Goal: Task Accomplishment & Management: Use online tool/utility

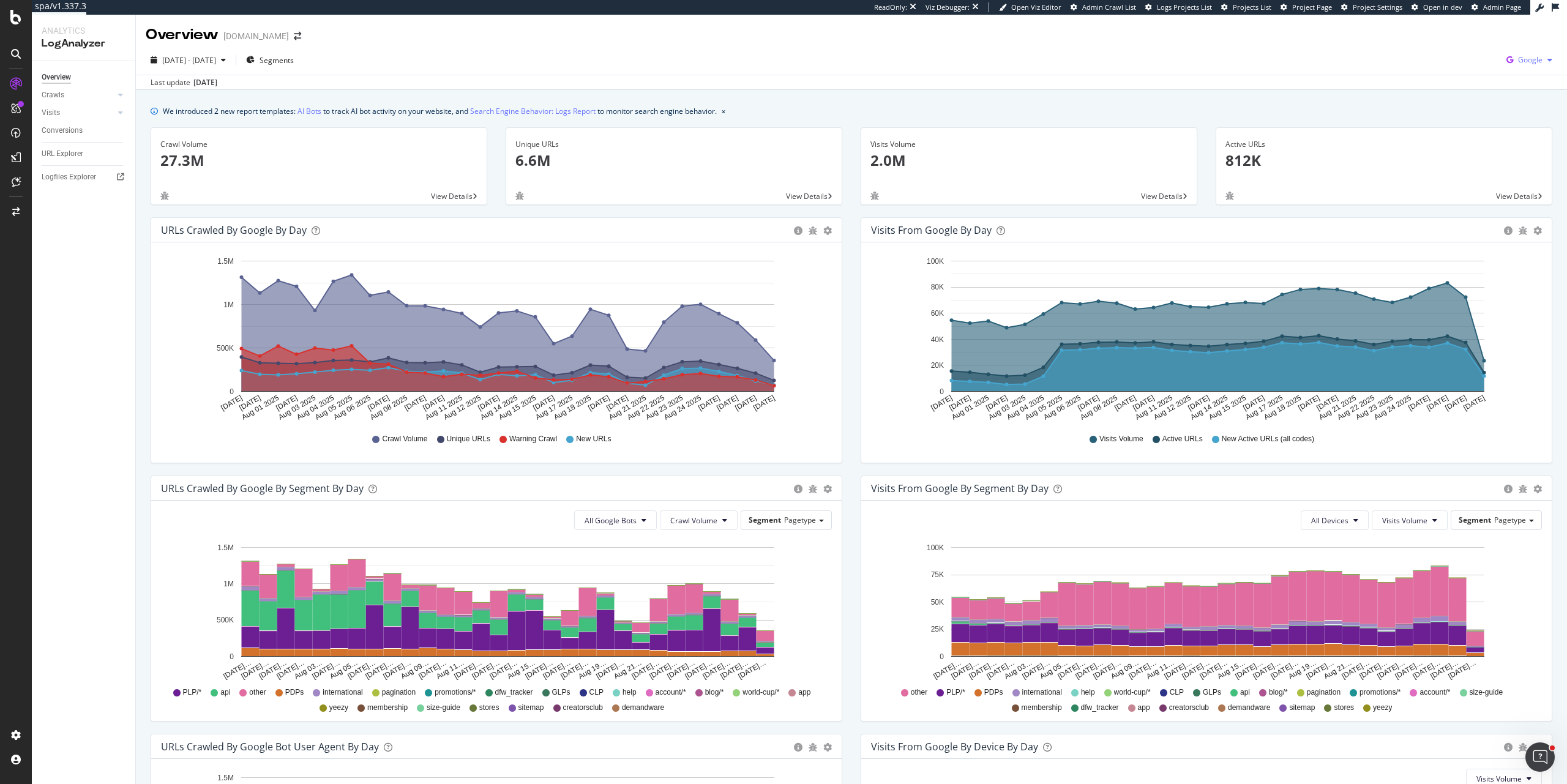
click at [1519, 59] on span "Google" at bounding box center [1530, 59] width 25 height 10
click at [1461, 67] on span "OpenAI" at bounding box center [1459, 72] width 45 height 11
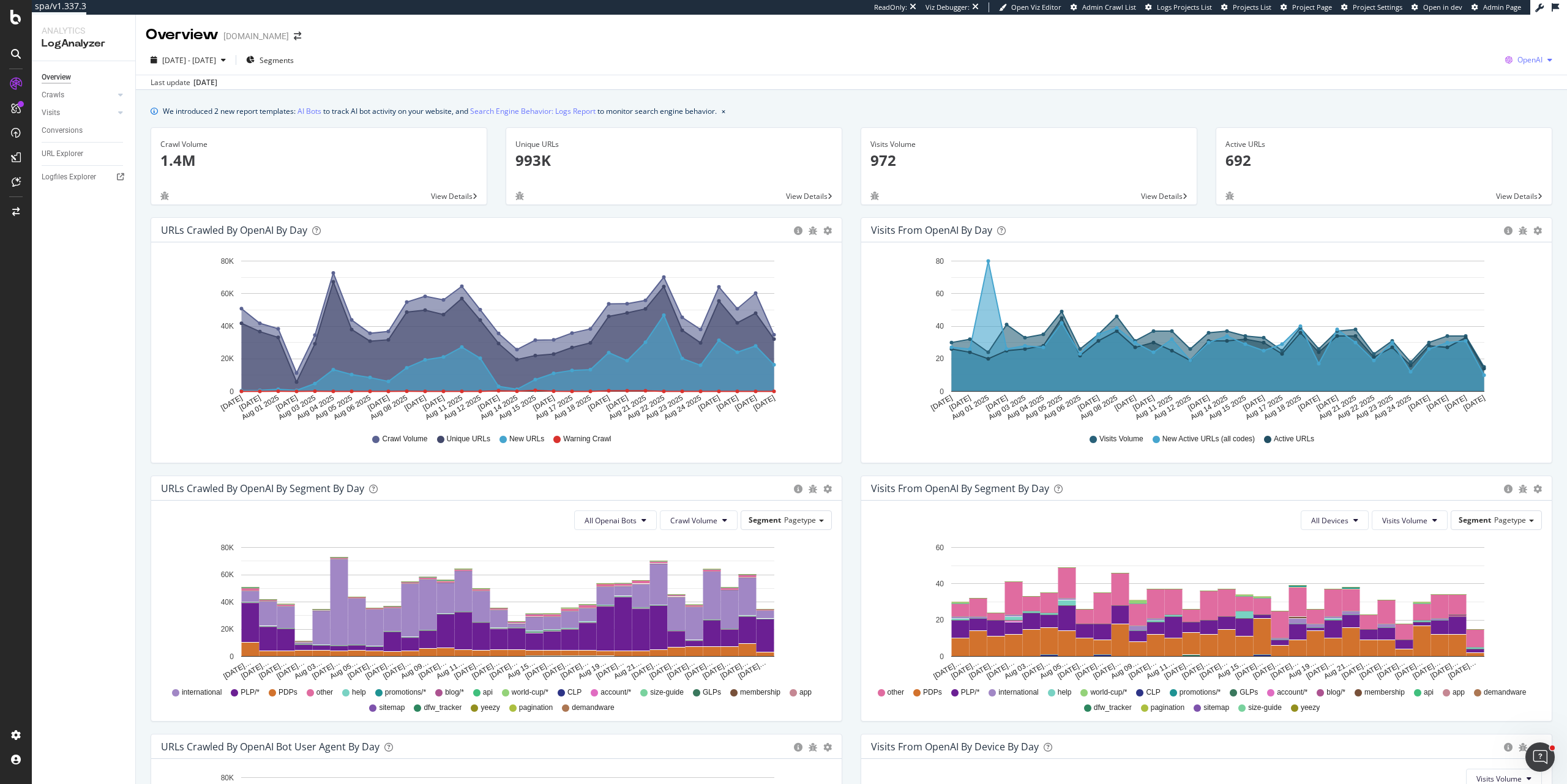
click at [1520, 57] on span "OpenAI" at bounding box center [1529, 59] width 25 height 10
click at [1470, 98] on span "Other AI Bots" at bounding box center [1457, 94] width 45 height 11
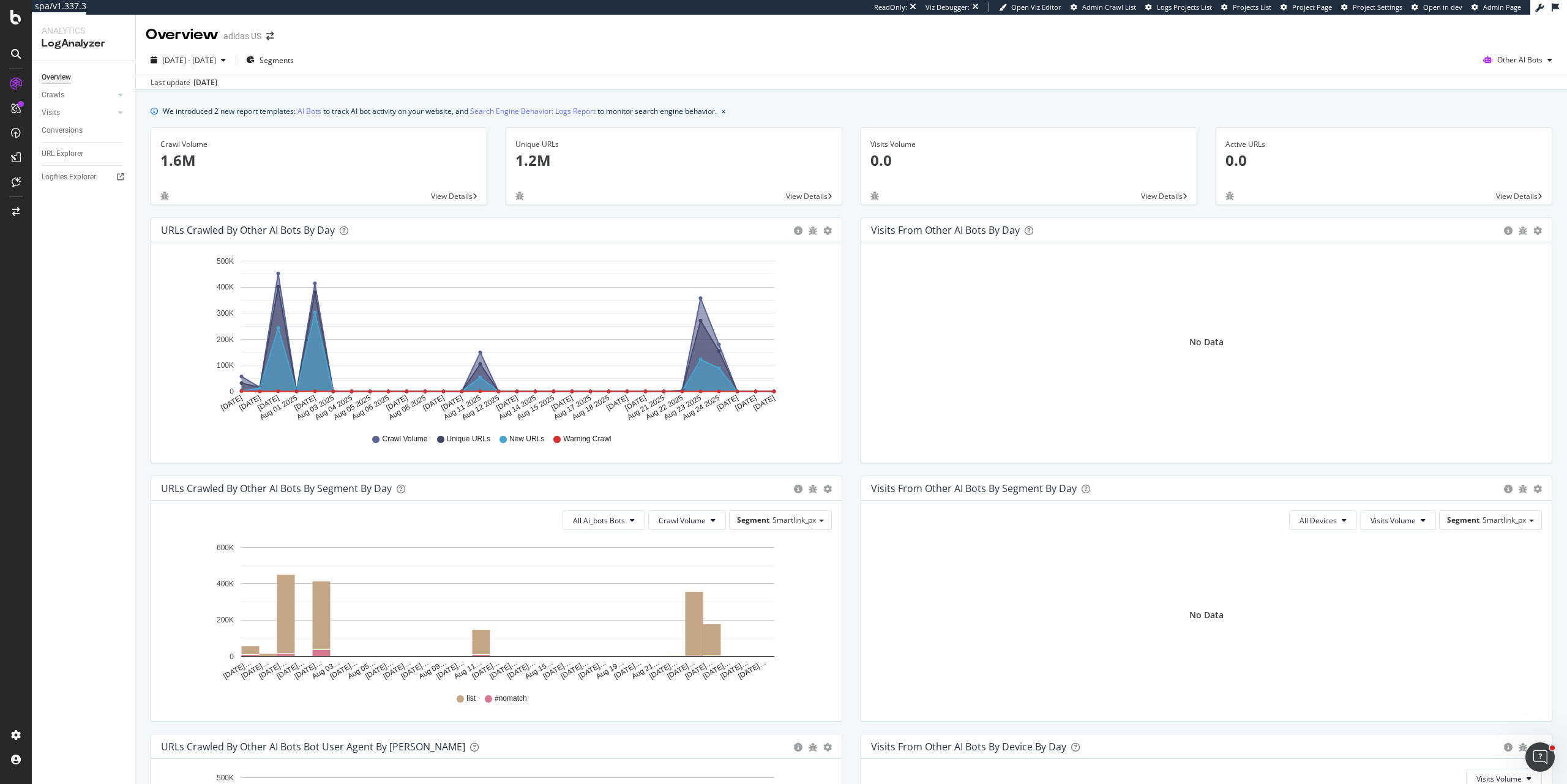
click at [1509, 63] on span "Other AI Bots" at bounding box center [1519, 59] width 45 height 10
click at [1503, 125] on span "OpenAI" at bounding box center [1523, 130] width 48 height 11
